Goal: Information Seeking & Learning: Learn about a topic

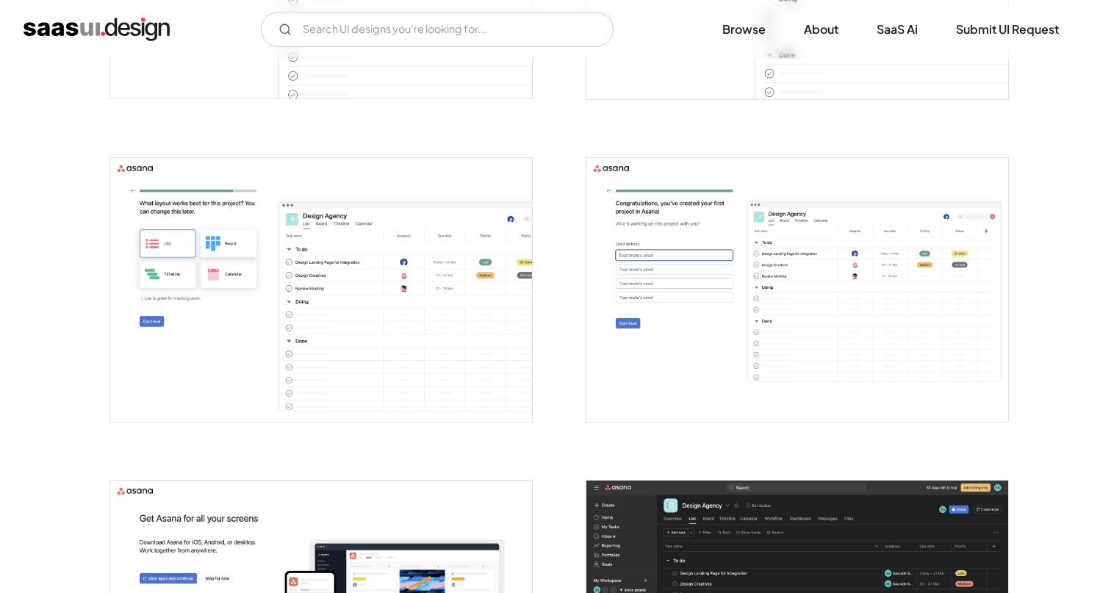
scroll to position [1706, 0]
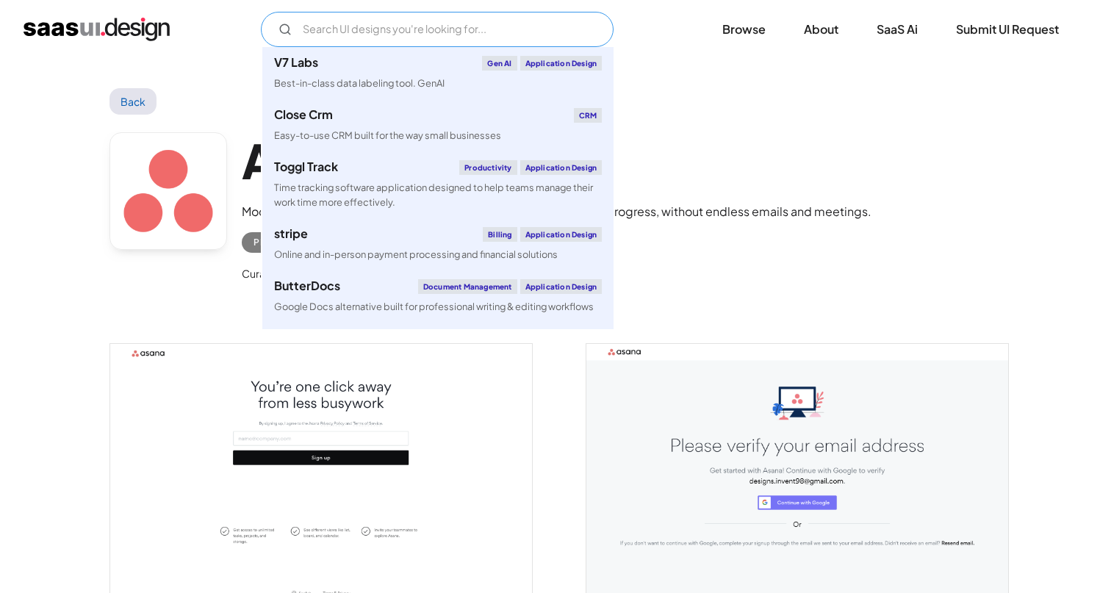
click at [320, 34] on input "Email Form" at bounding box center [437, 29] width 353 height 35
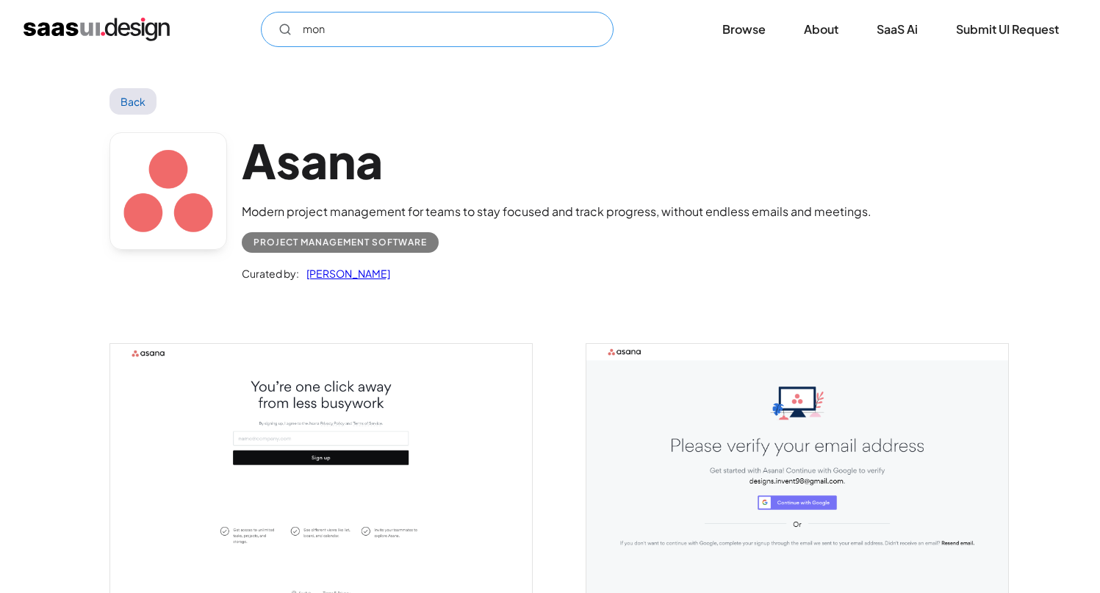
click at [538, 28] on input "mon" at bounding box center [437, 29] width 353 height 35
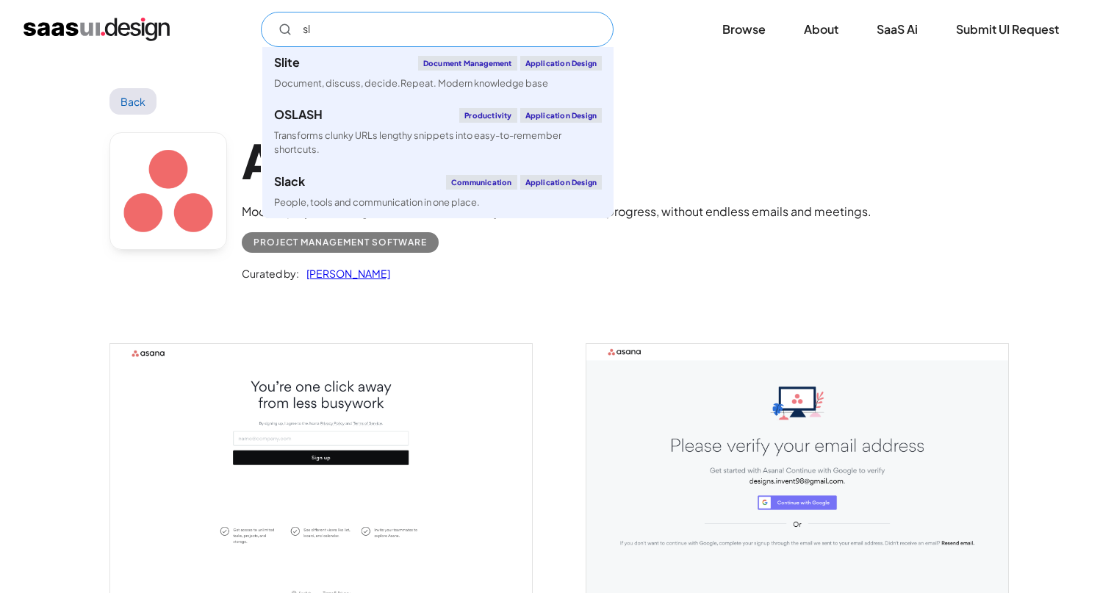
type input "sla"
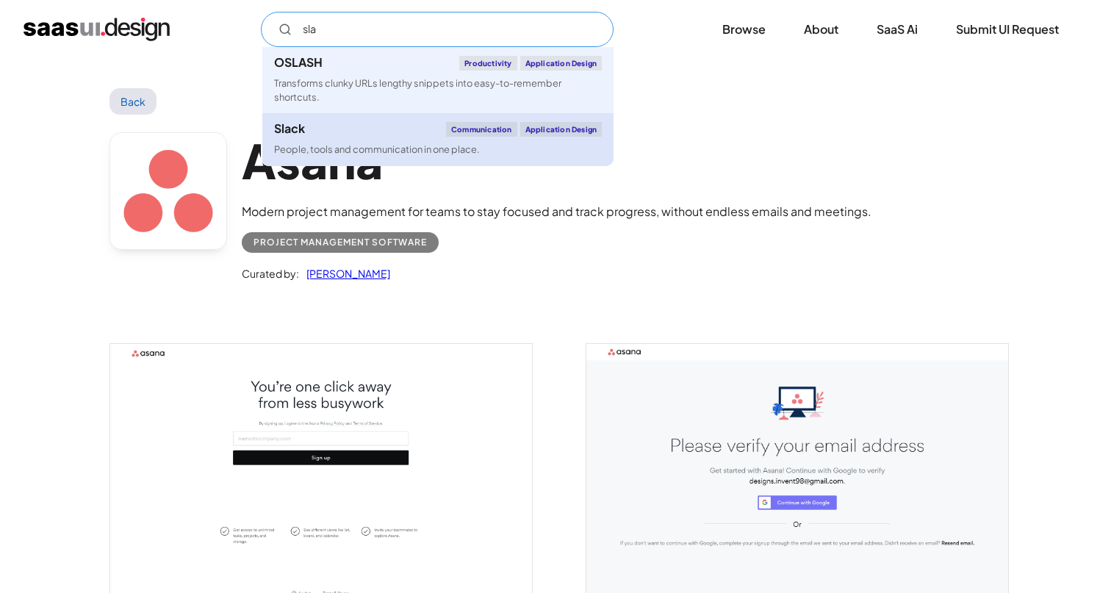
click at [483, 121] on link "Slack Communication Application Design People, tools and communication in one p…" at bounding box center [437, 139] width 351 height 52
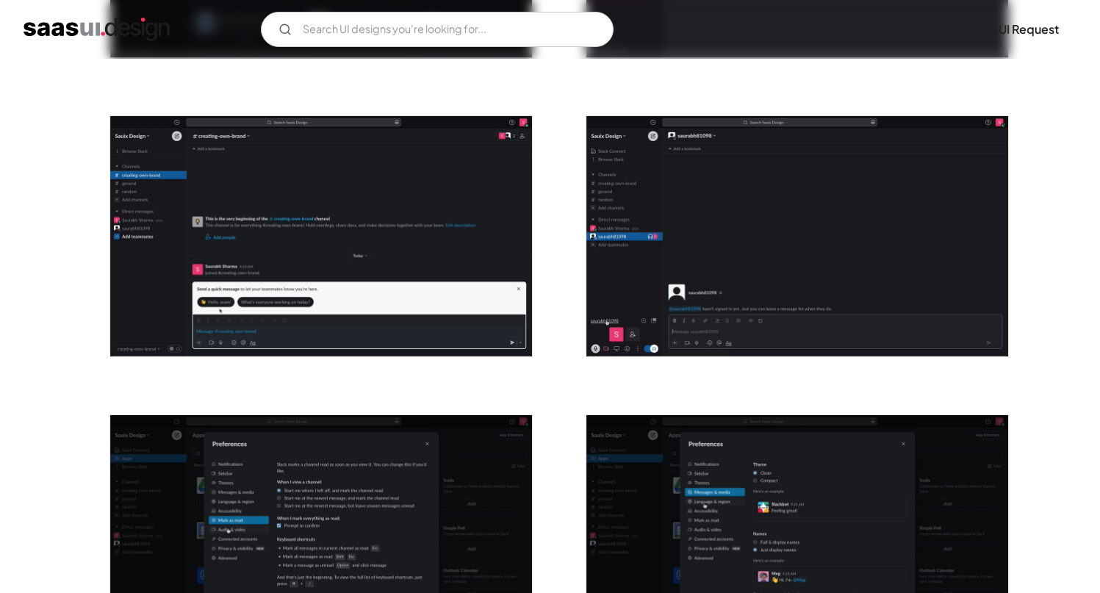
scroll to position [2216, 0]
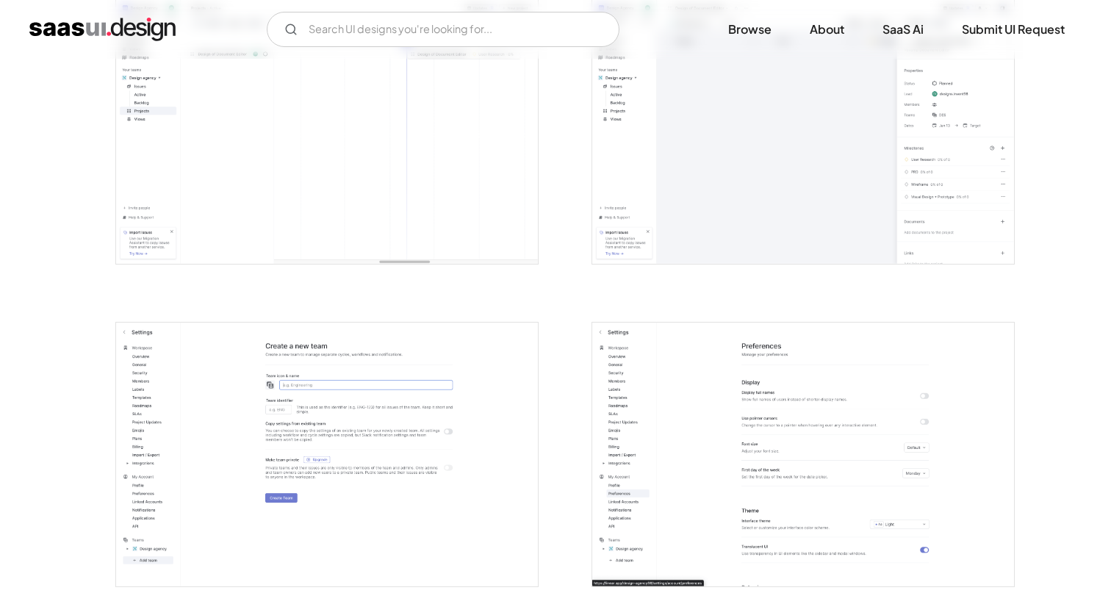
scroll to position [3417, 0]
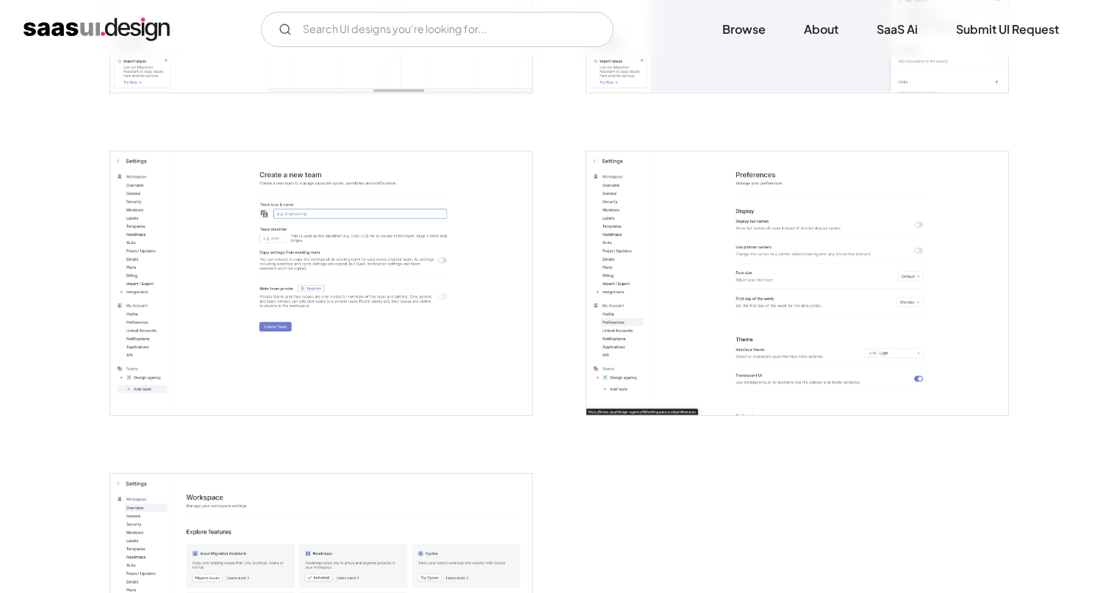
click at [727, 260] on img "open lightbox" at bounding box center [797, 283] width 422 height 264
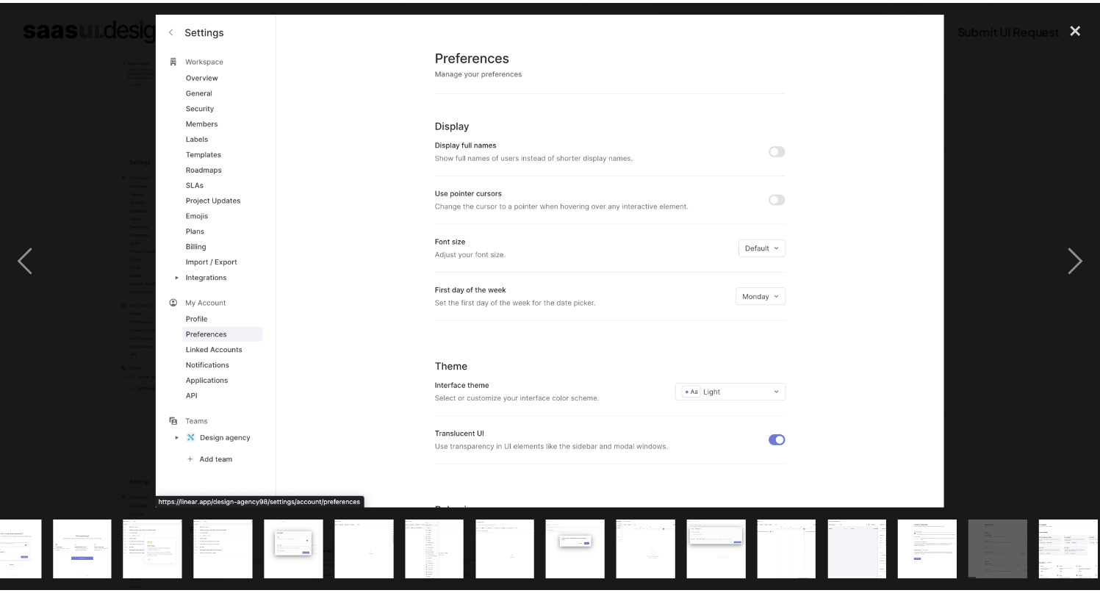
scroll to position [0, 537]
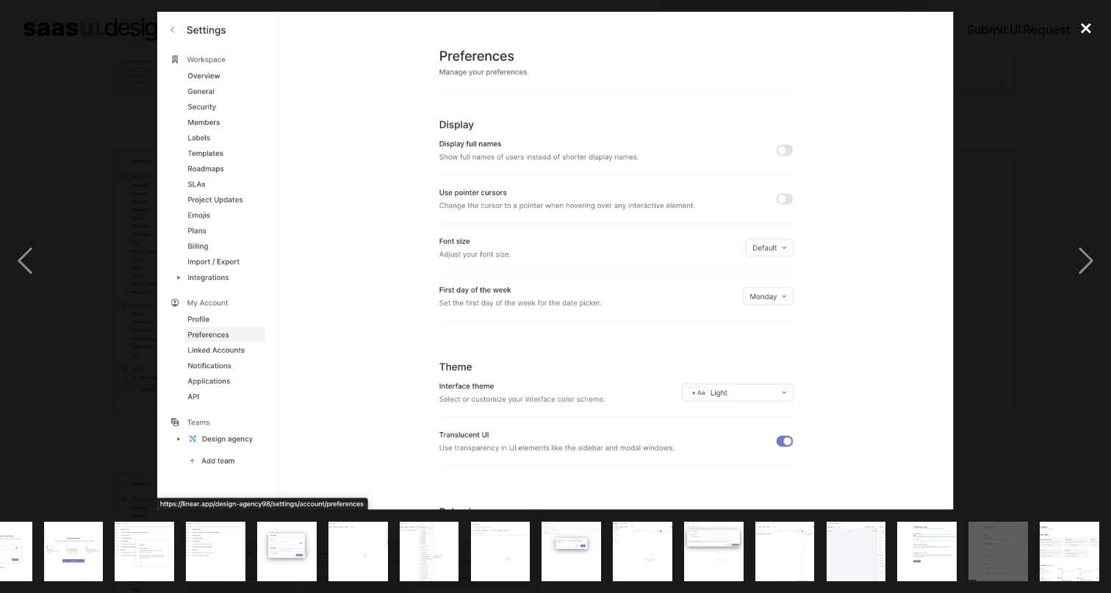
click at [1092, 40] on div "close lightbox" at bounding box center [1086, 28] width 50 height 32
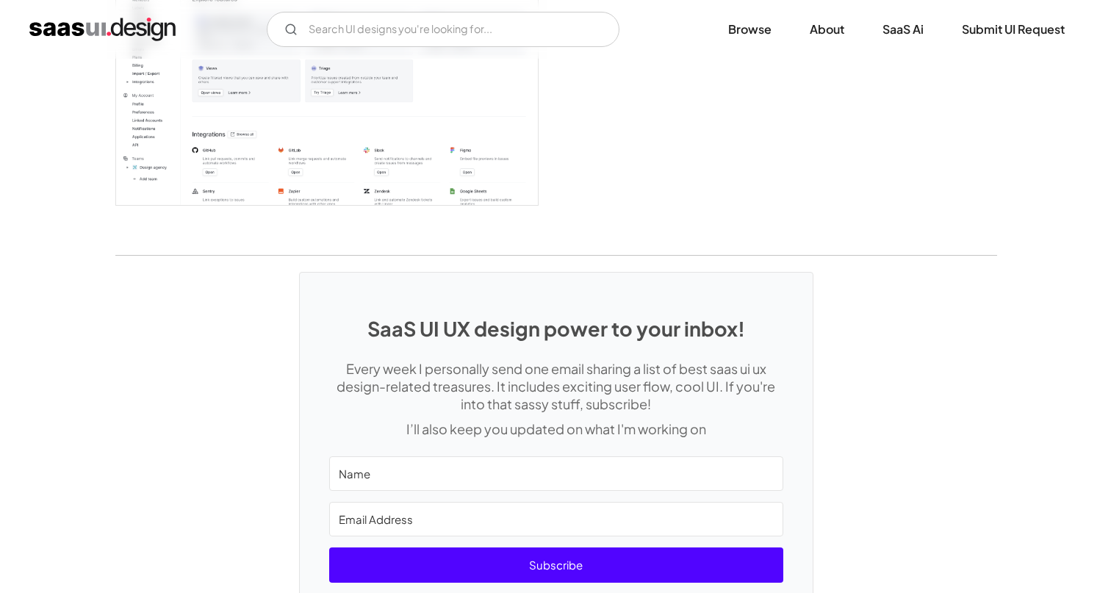
scroll to position [3887, 0]
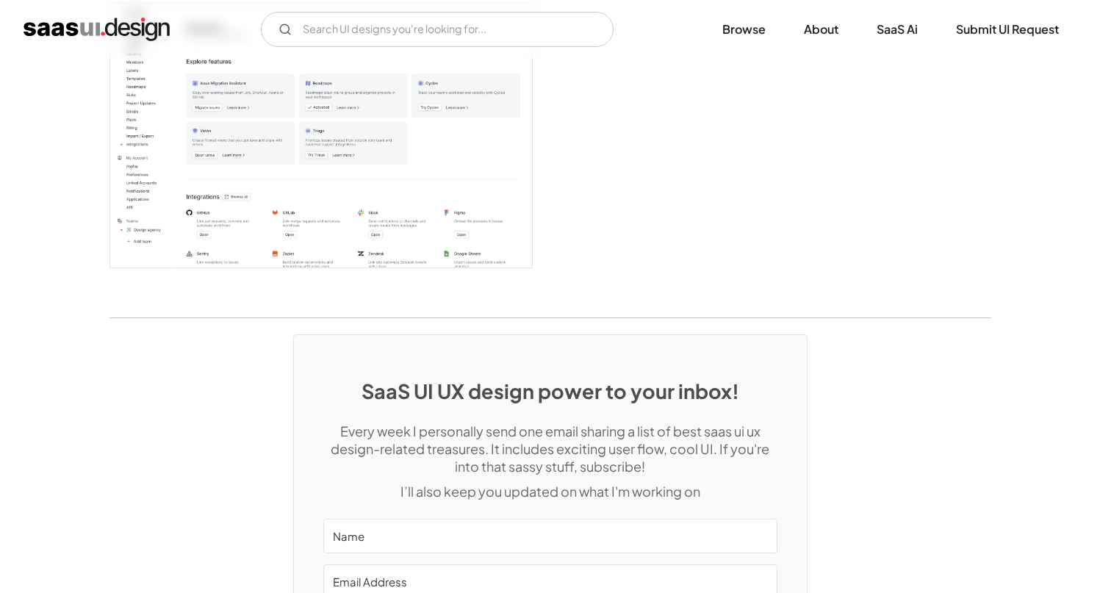
click at [431, 214] on img "open lightbox" at bounding box center [321, 136] width 422 height 264
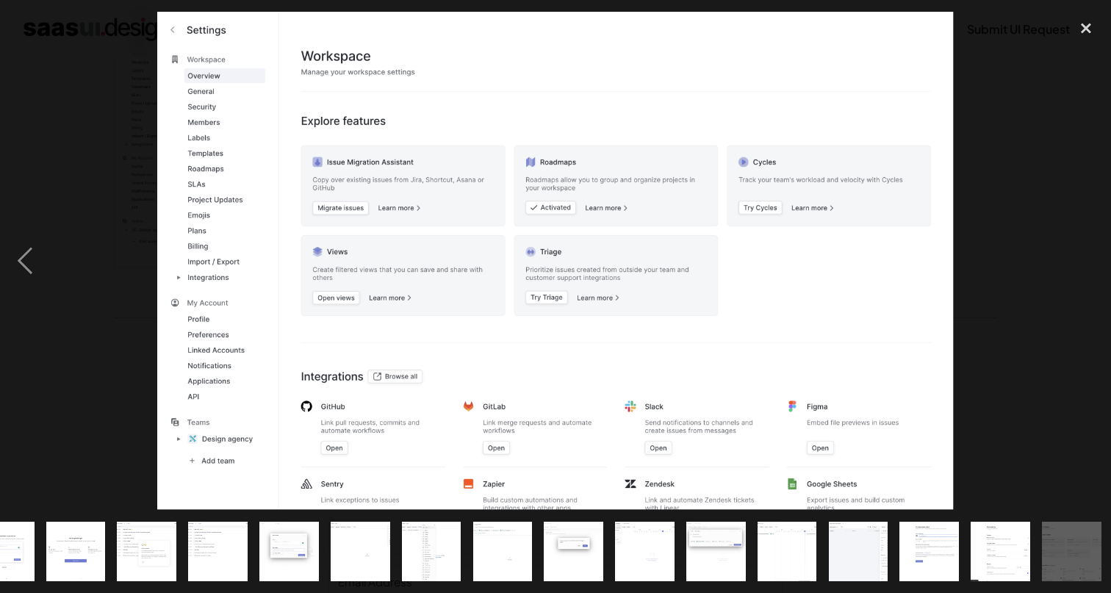
scroll to position [0, 537]
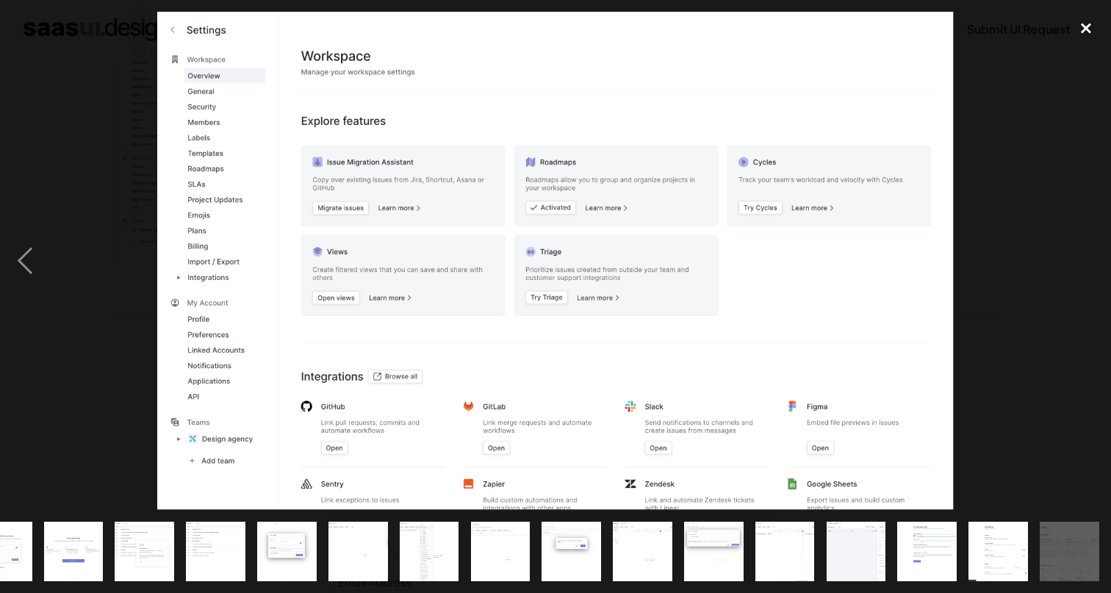
click at [1076, 29] on div "close lightbox" at bounding box center [1086, 28] width 50 height 32
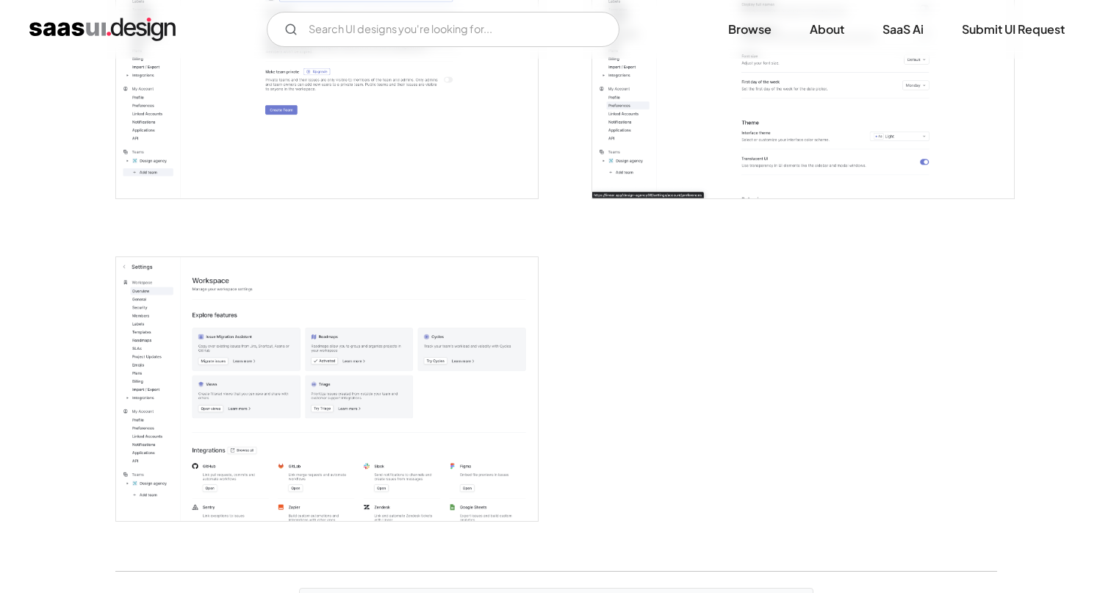
scroll to position [3401, 0]
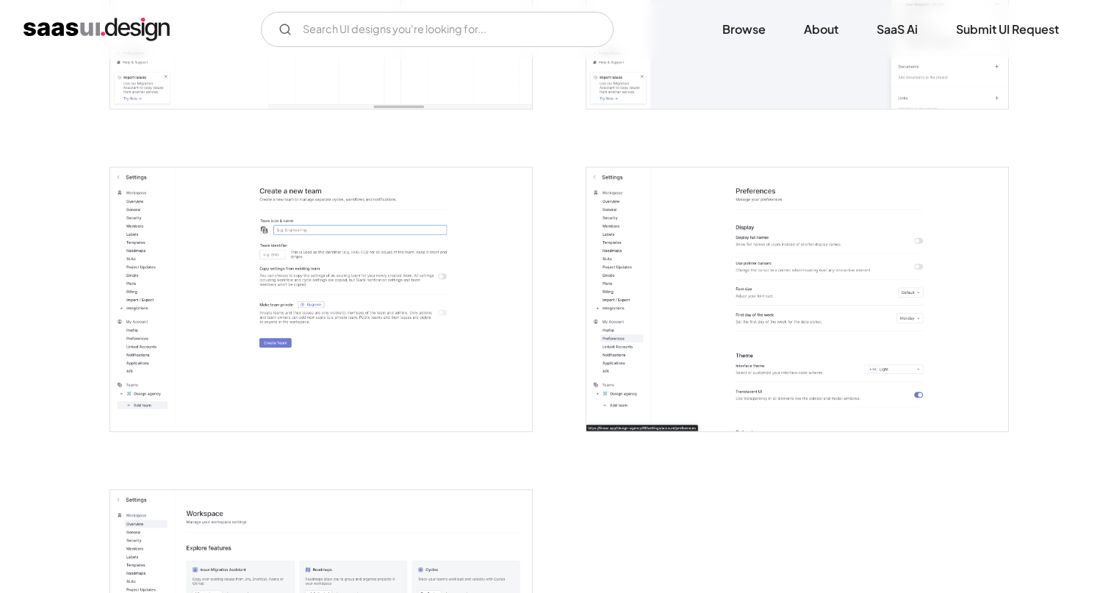
click at [397, 219] on img "open lightbox" at bounding box center [321, 300] width 422 height 264
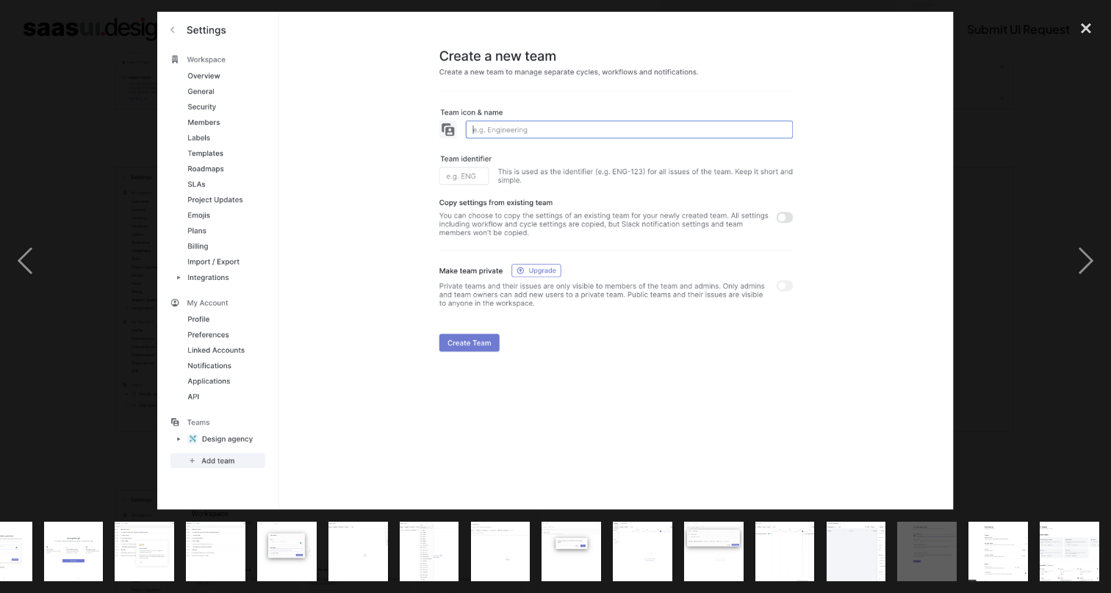
scroll to position [0, 537]
click at [1089, 26] on div "close lightbox" at bounding box center [1086, 28] width 50 height 32
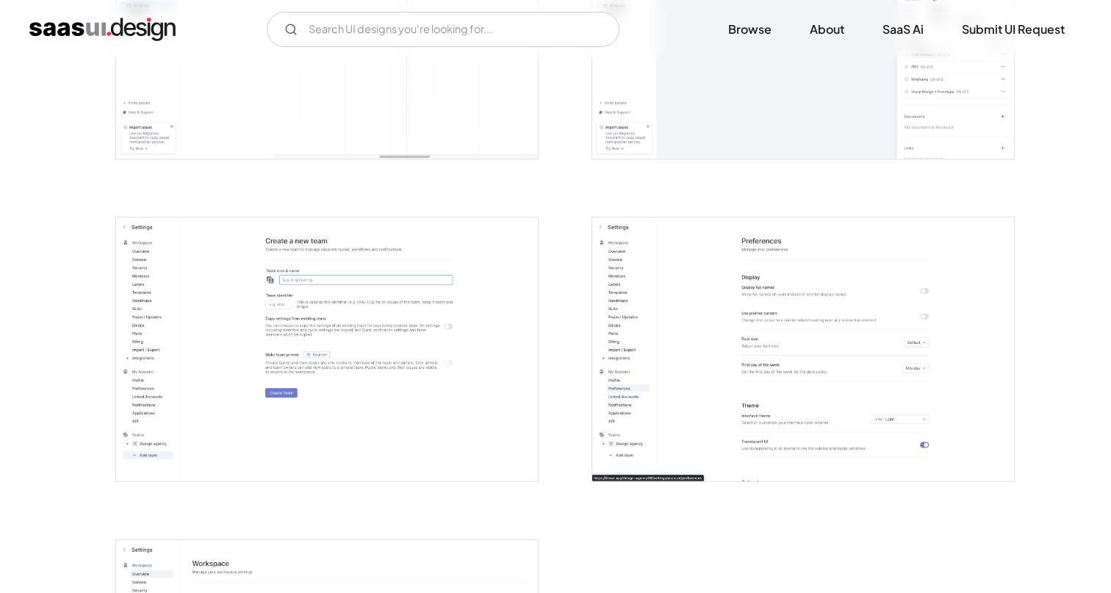
scroll to position [3142, 0]
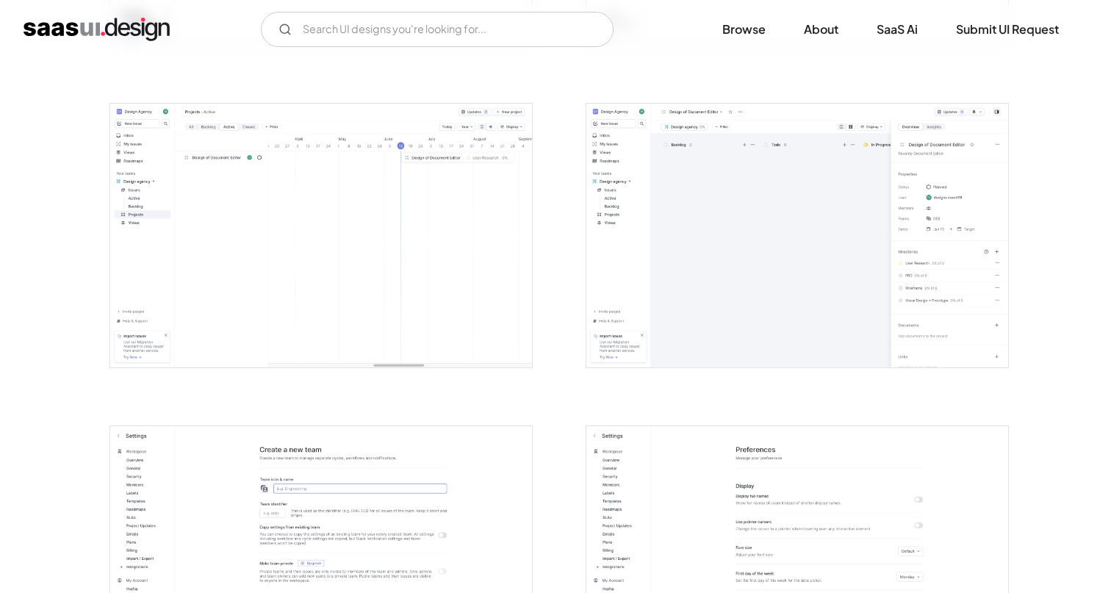
click at [359, 175] on img "open lightbox" at bounding box center [321, 236] width 422 height 264
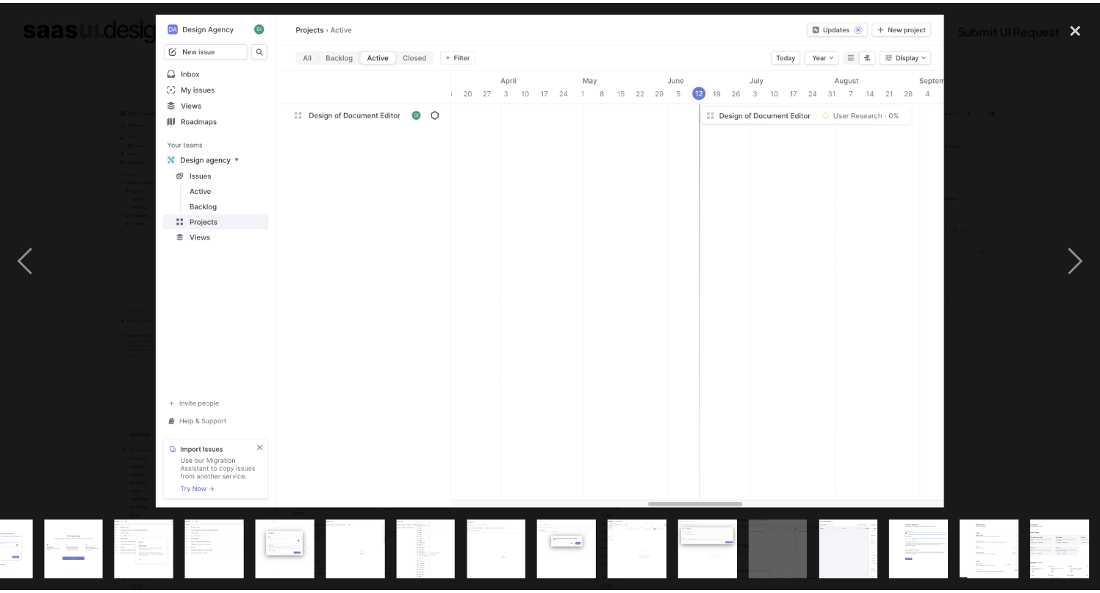
scroll to position [0, 537]
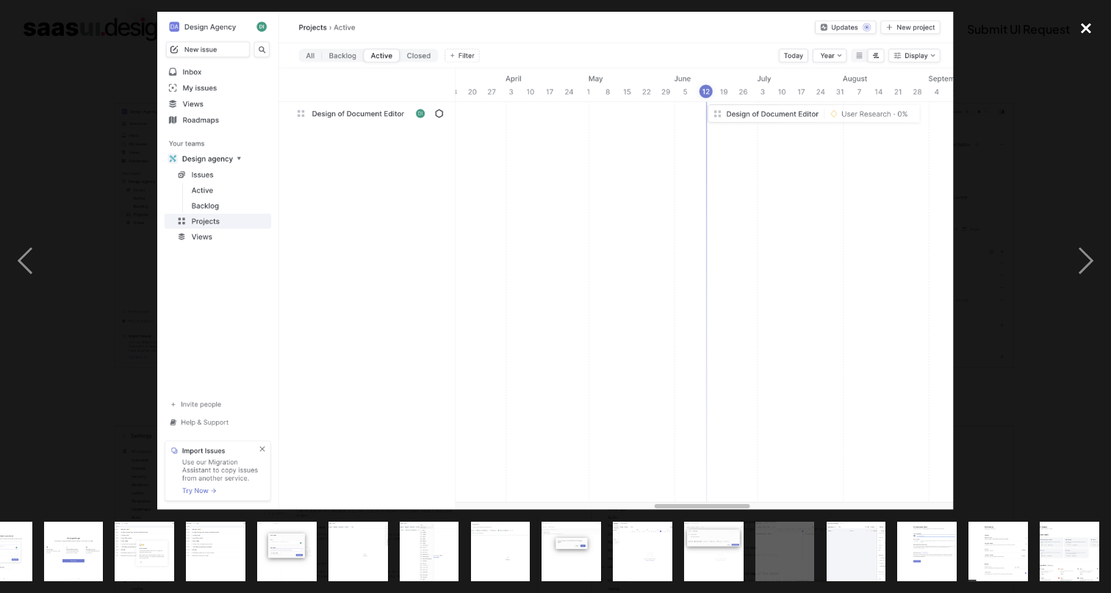
click at [1073, 29] on div "close lightbox" at bounding box center [1086, 28] width 50 height 32
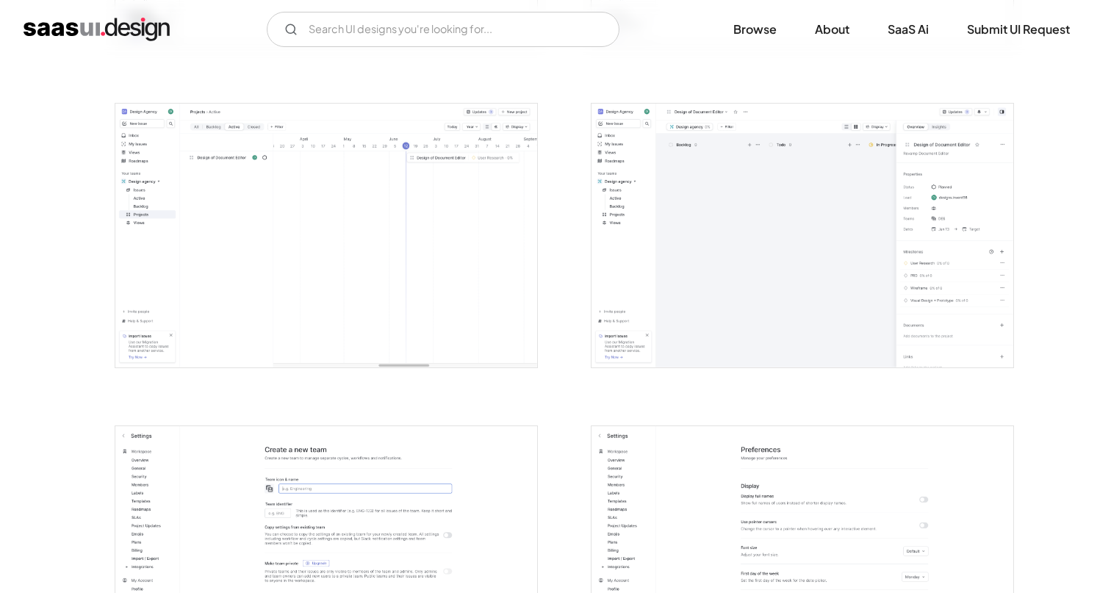
scroll to position [0, 0]
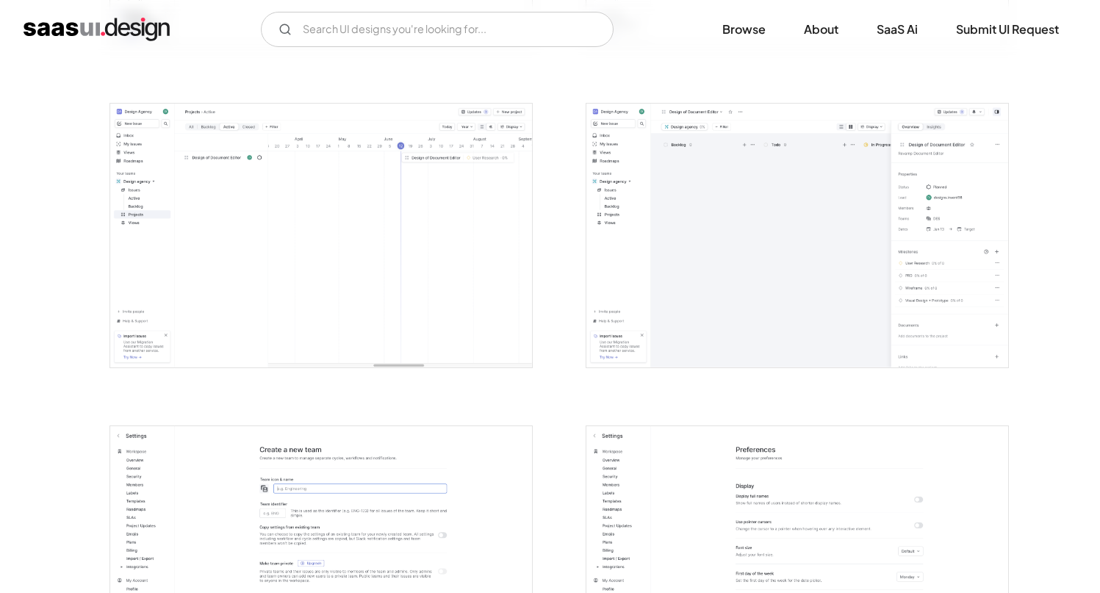
click at [237, 205] on img "open lightbox" at bounding box center [321, 236] width 422 height 264
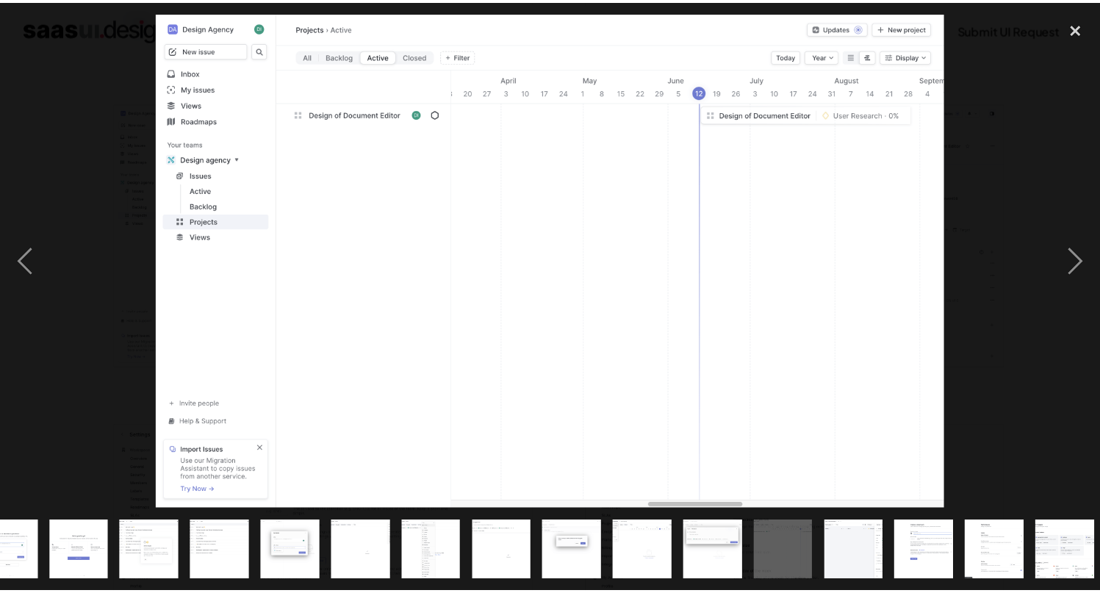
scroll to position [0, 537]
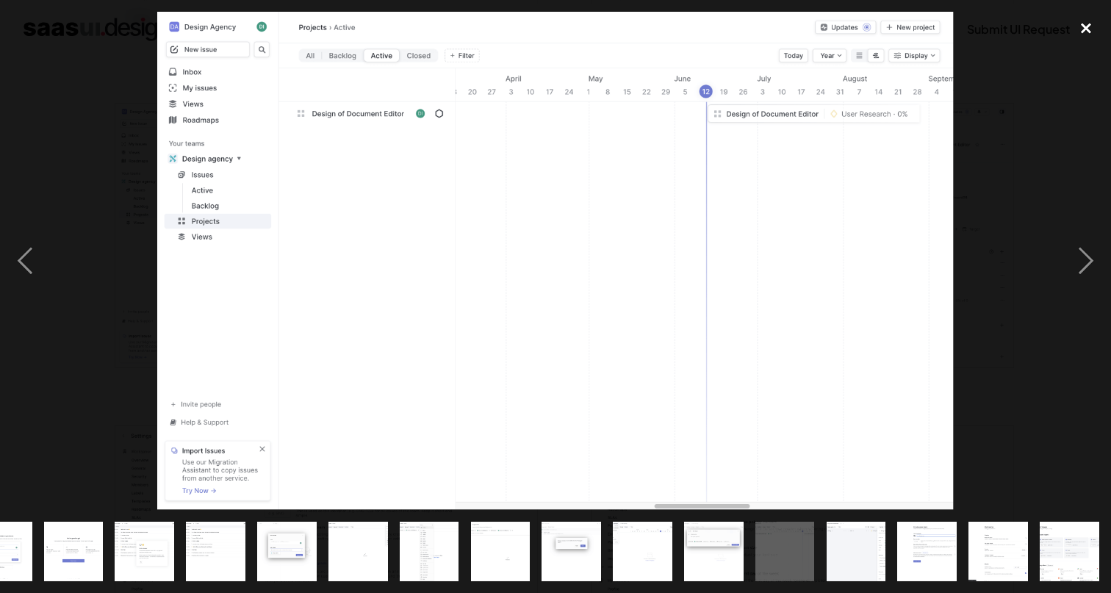
click at [1093, 24] on div "close lightbox" at bounding box center [1086, 28] width 50 height 32
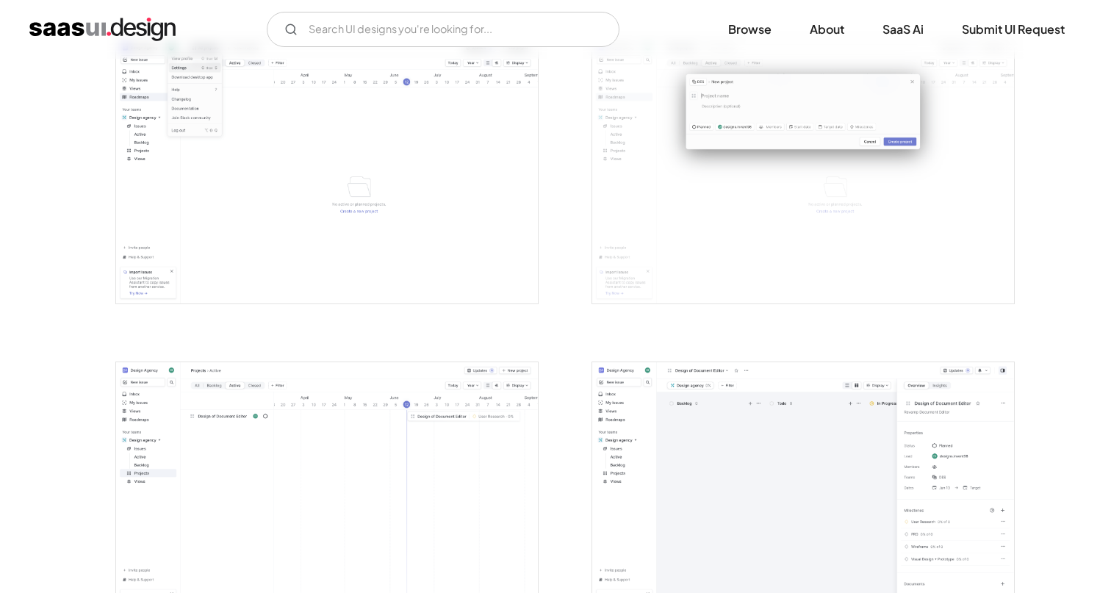
scroll to position [3185, 0]
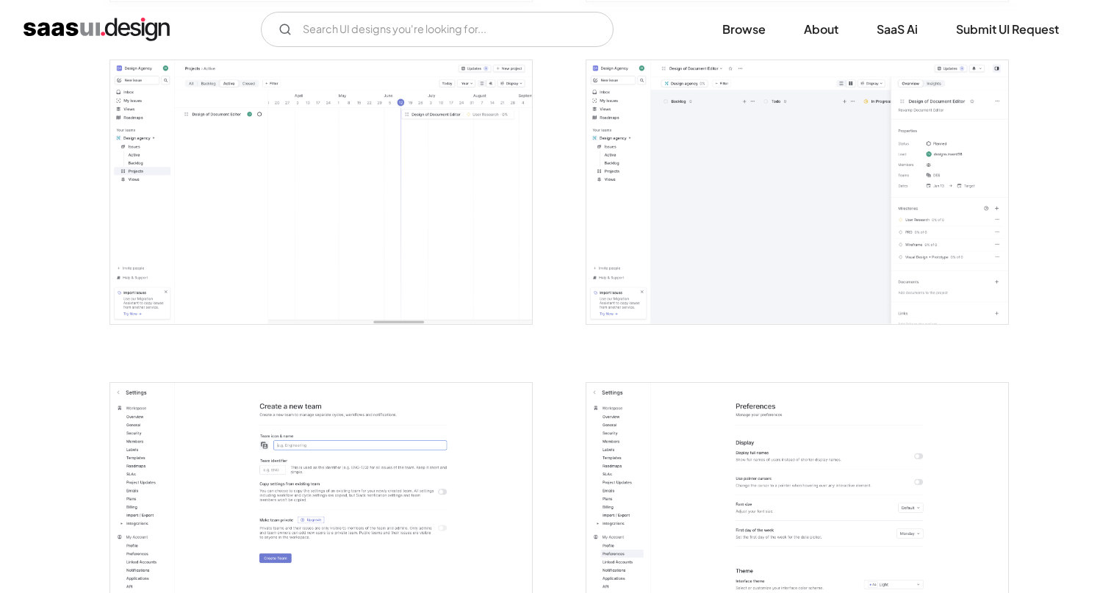
click at [789, 201] on img "open lightbox" at bounding box center [797, 192] width 422 height 264
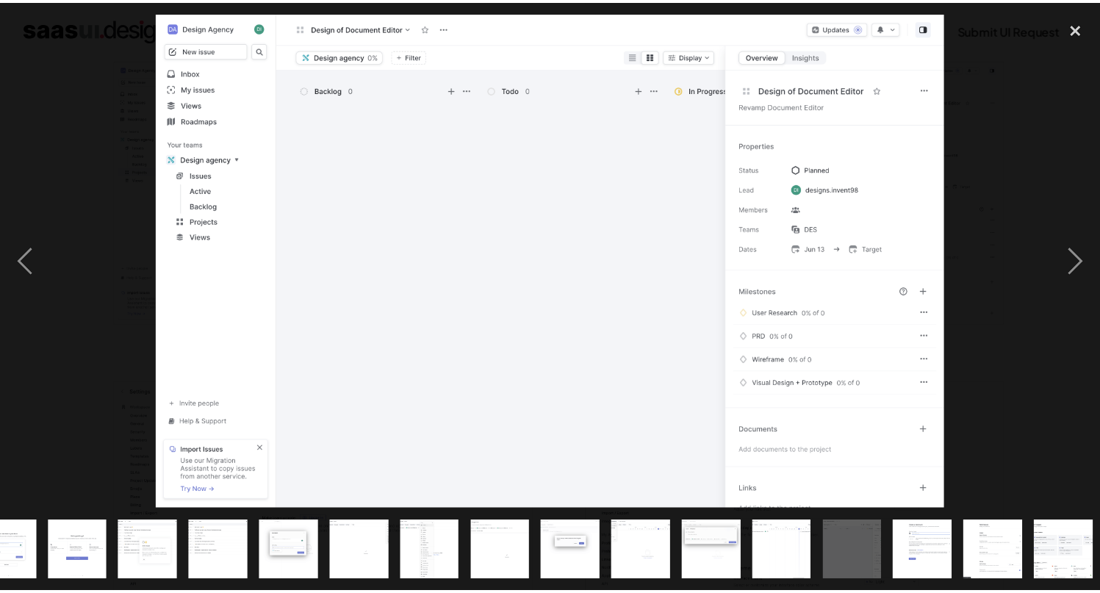
scroll to position [0, 537]
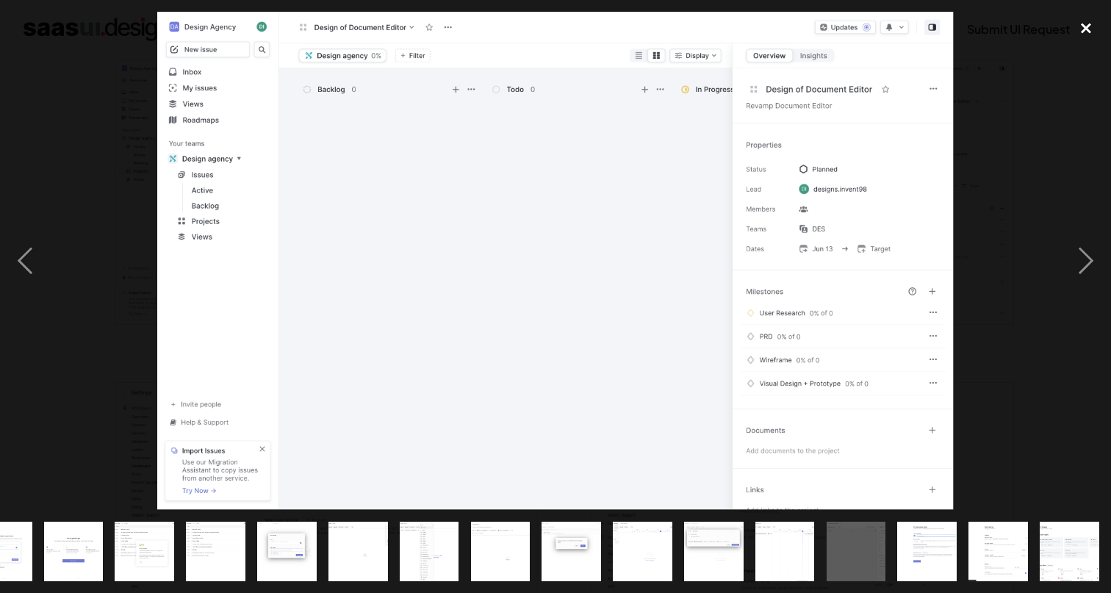
click at [1084, 27] on div "close lightbox" at bounding box center [1086, 28] width 50 height 32
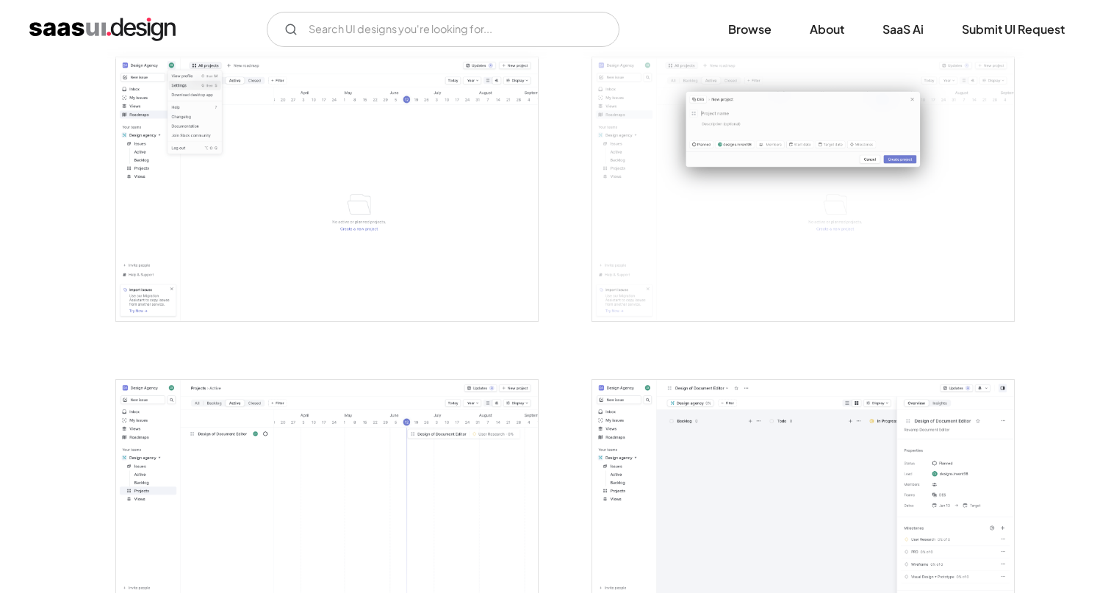
scroll to position [2772, 0]
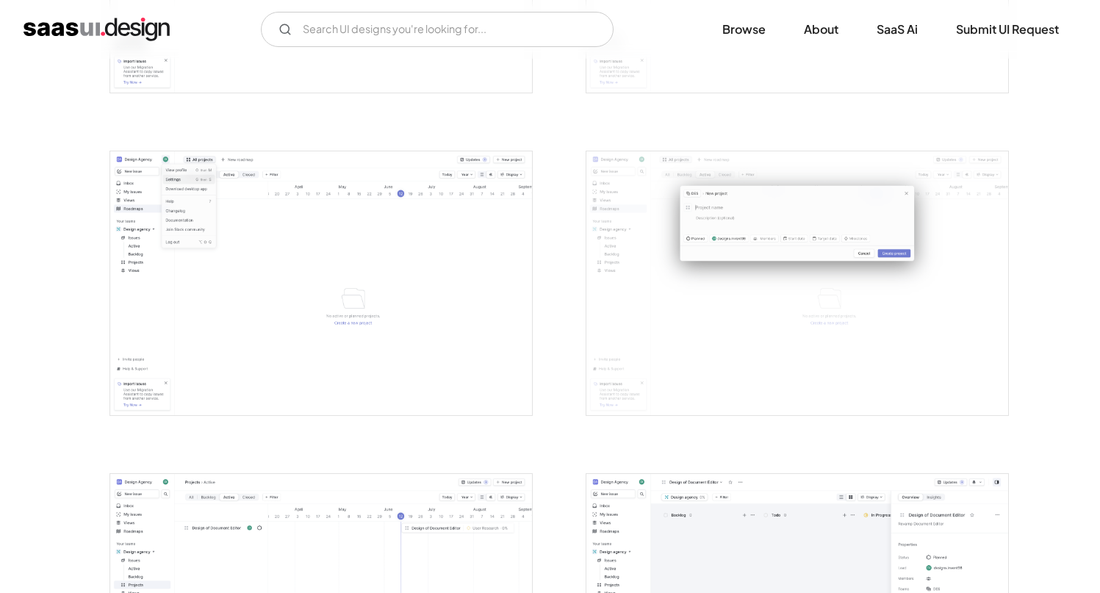
click at [353, 234] on img "open lightbox" at bounding box center [321, 283] width 422 height 264
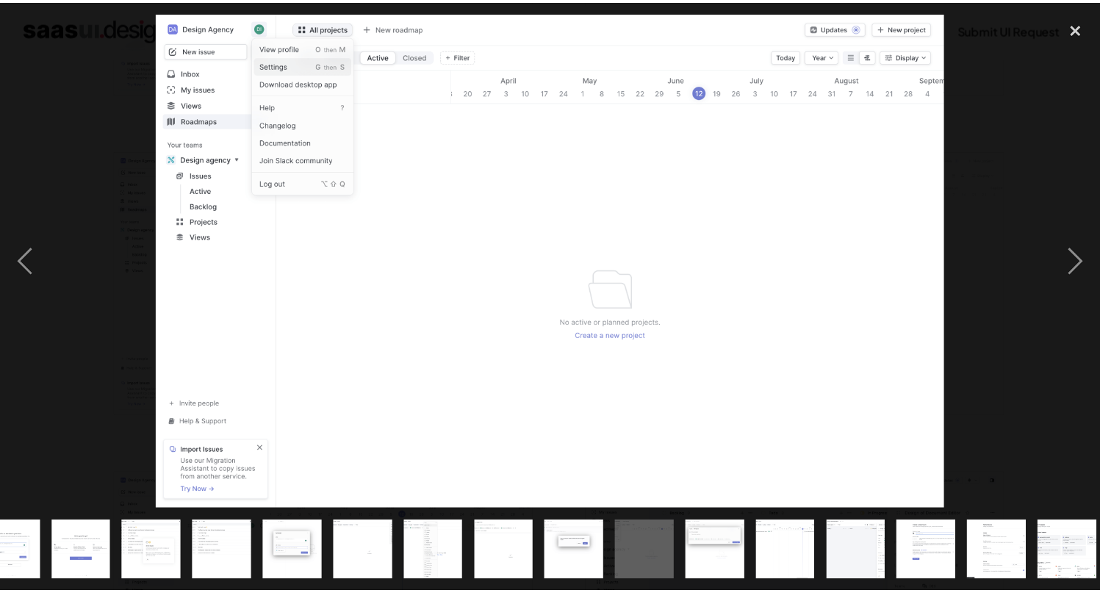
scroll to position [0, 537]
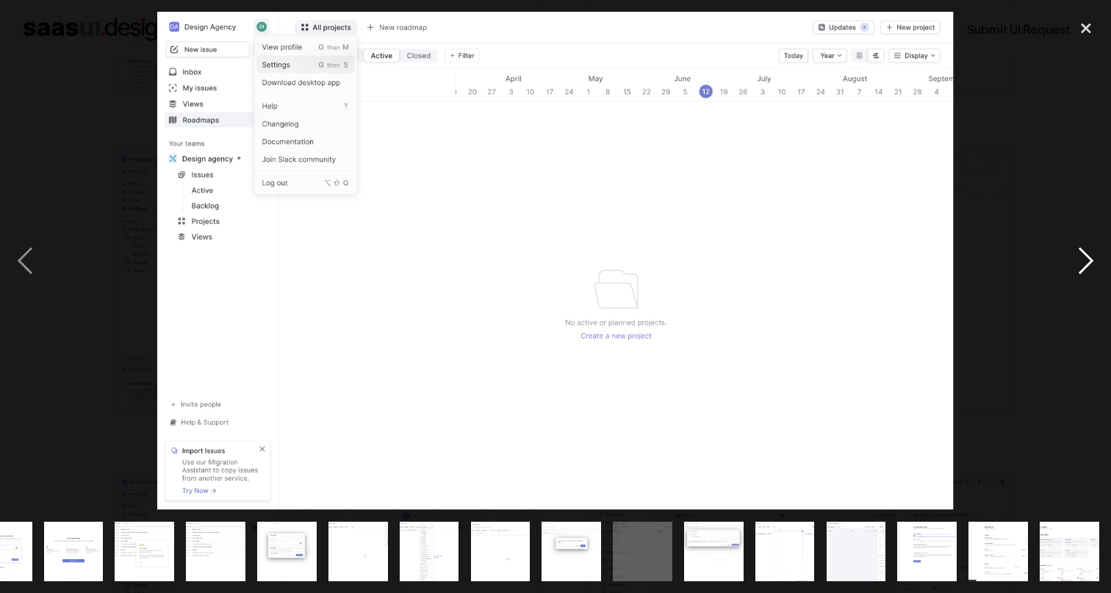
click at [1081, 268] on div "next image" at bounding box center [1086, 261] width 50 height 498
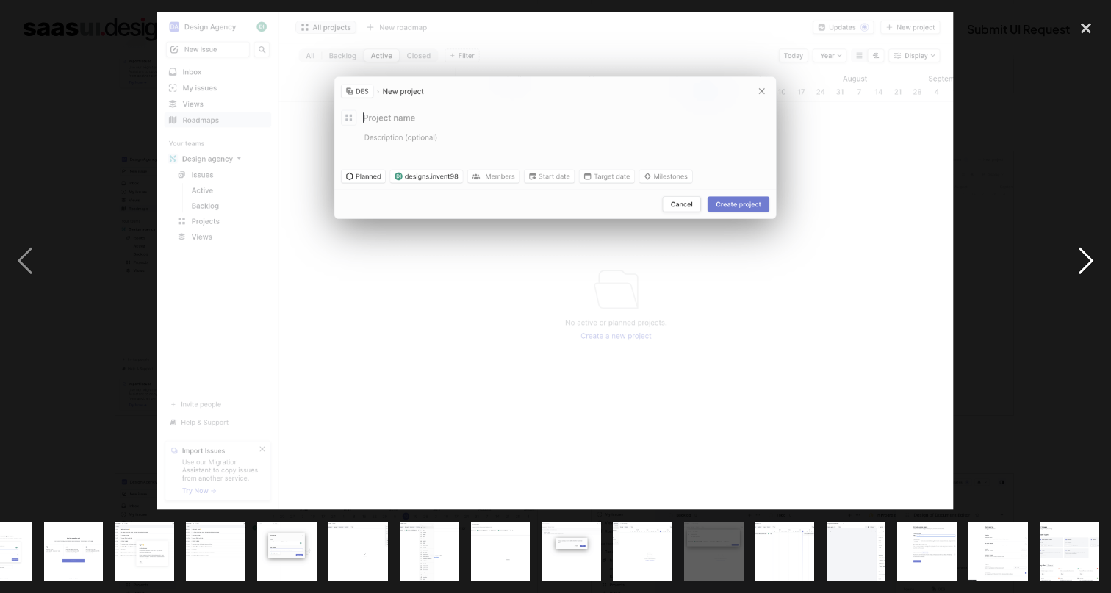
click at [1083, 271] on div "next image" at bounding box center [1086, 261] width 50 height 498
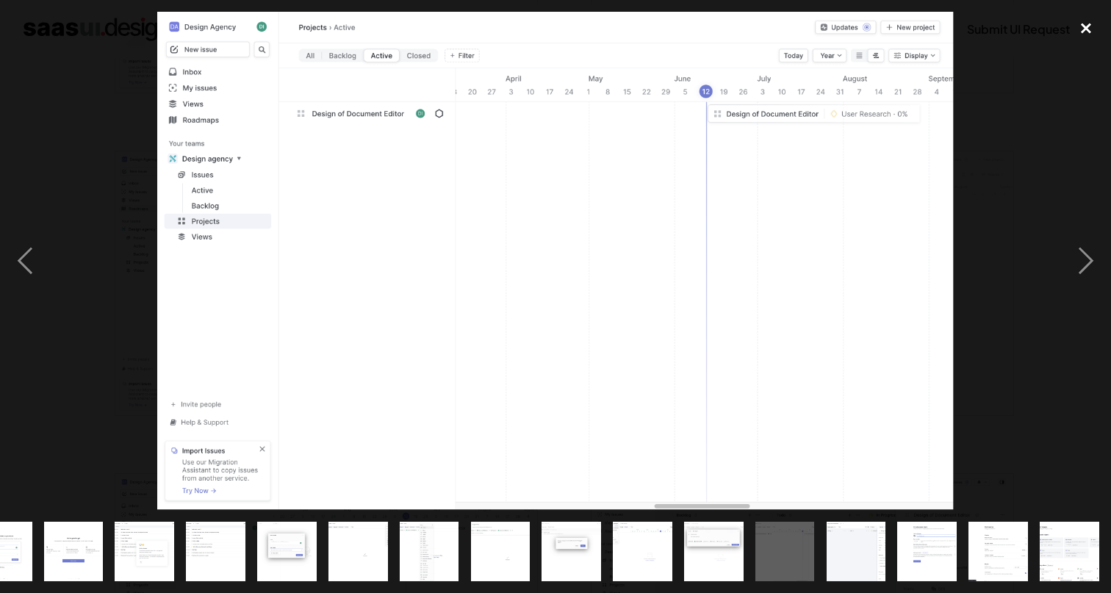
click at [1095, 32] on div "close lightbox" at bounding box center [1086, 28] width 50 height 32
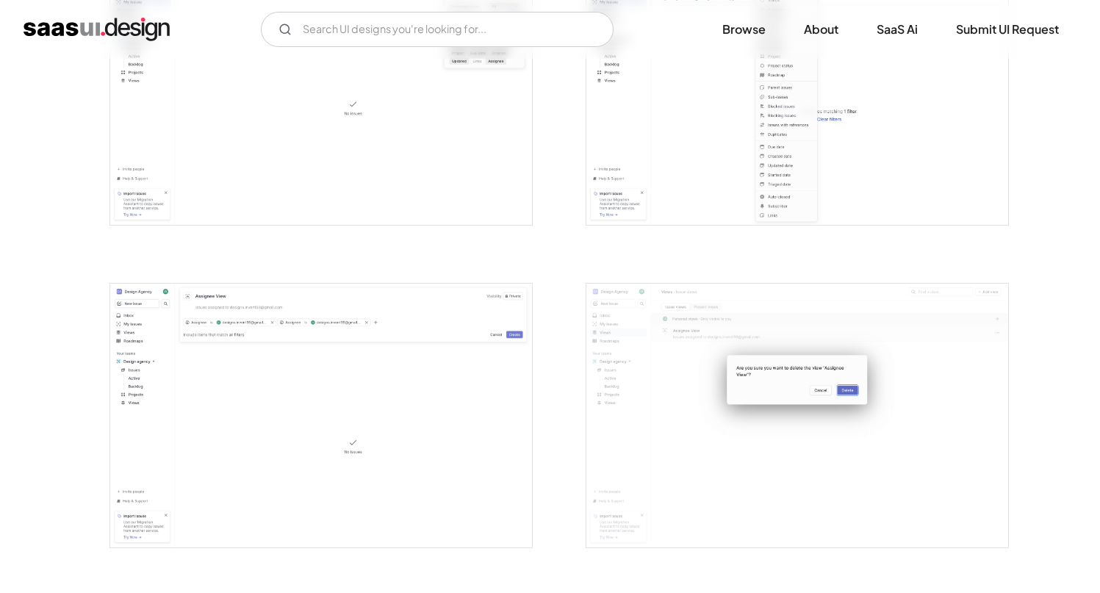
scroll to position [2184, 0]
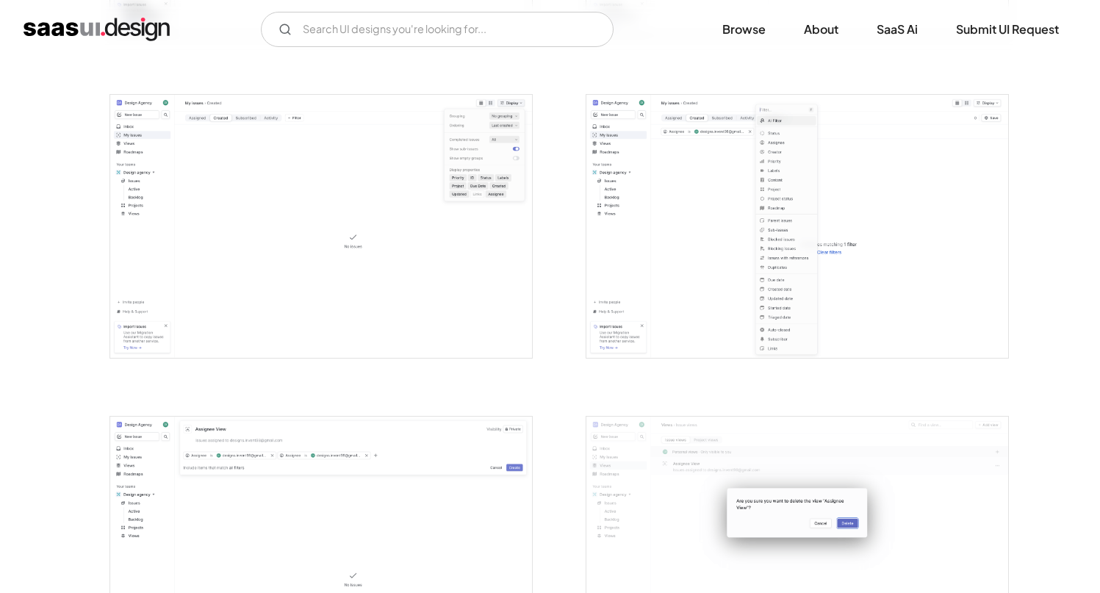
click at [713, 173] on img "open lightbox" at bounding box center [797, 227] width 422 height 264
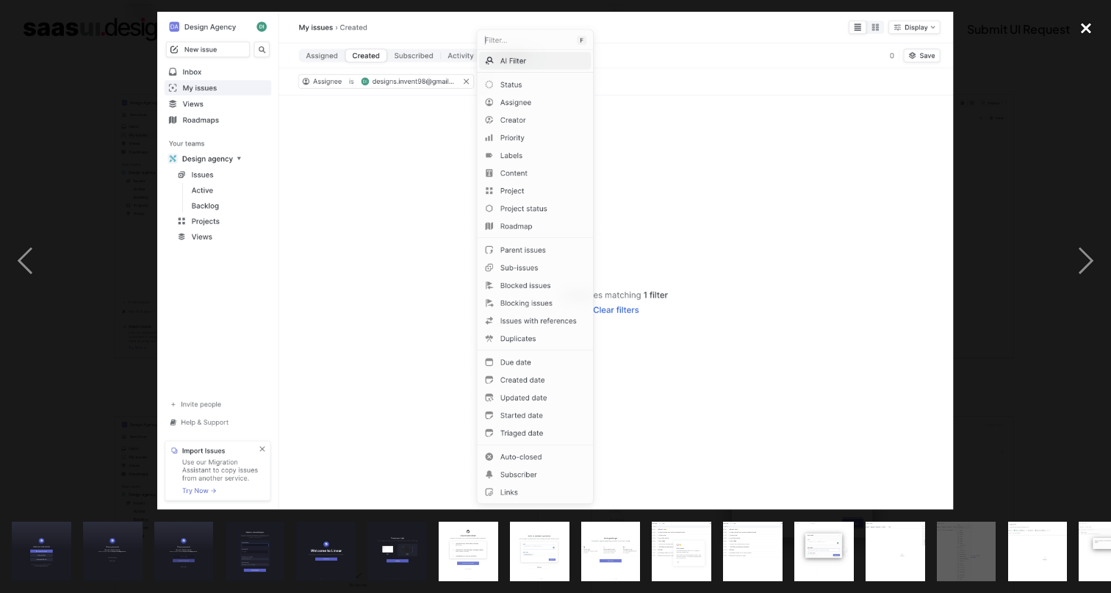
click at [1095, 26] on div "close lightbox" at bounding box center [1086, 28] width 50 height 32
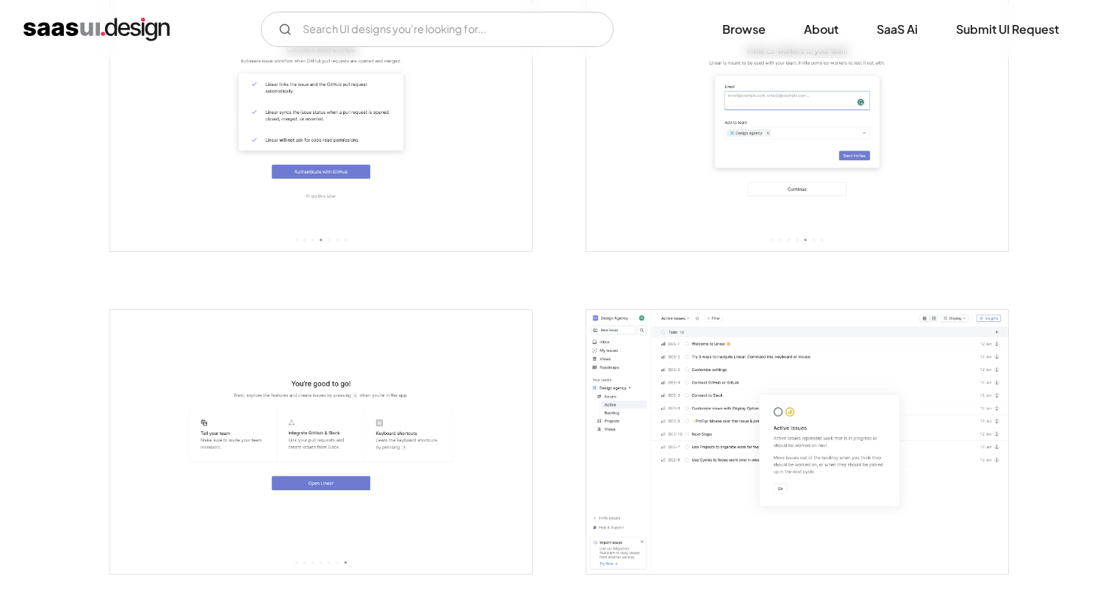
scroll to position [1424, 0]
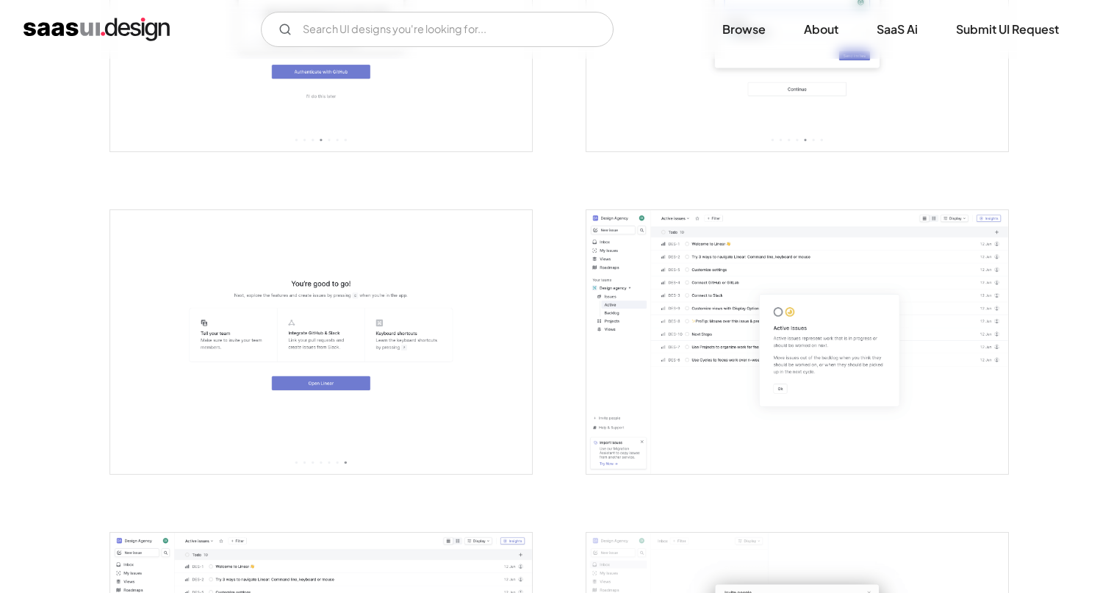
click at [699, 245] on img "open lightbox" at bounding box center [797, 342] width 422 height 264
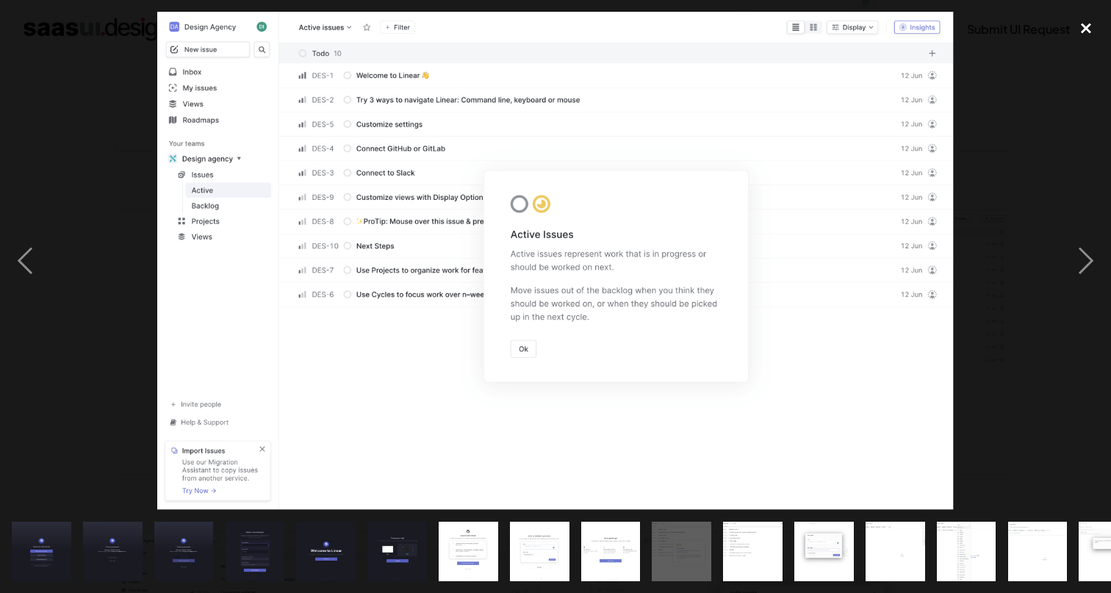
click at [1087, 29] on div "close lightbox" at bounding box center [1086, 28] width 50 height 32
